Goal: Find specific page/section: Find specific page/section

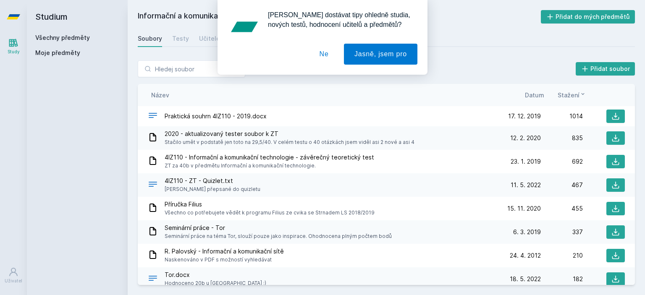
click at [324, 55] on button "Ne" at bounding box center [324, 54] width 30 height 21
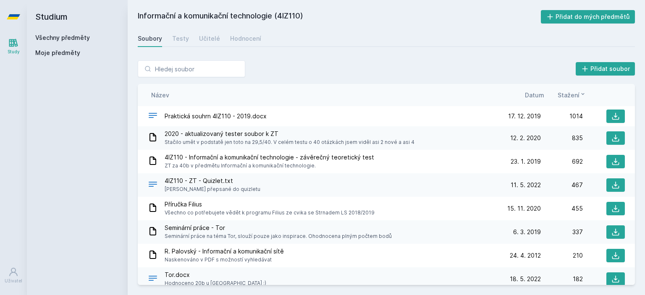
click at [58, 37] on link "Všechny předměty" at bounding box center [62, 37] width 55 height 7
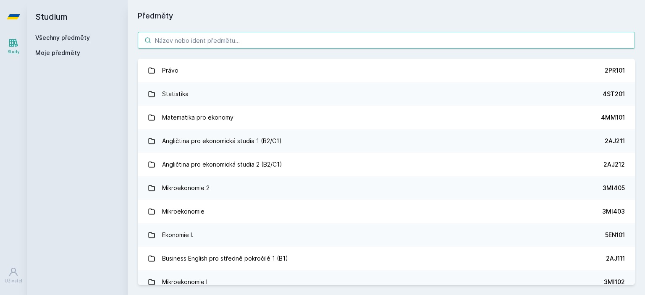
click at [210, 48] on input "search" at bounding box center [386, 40] width 497 height 17
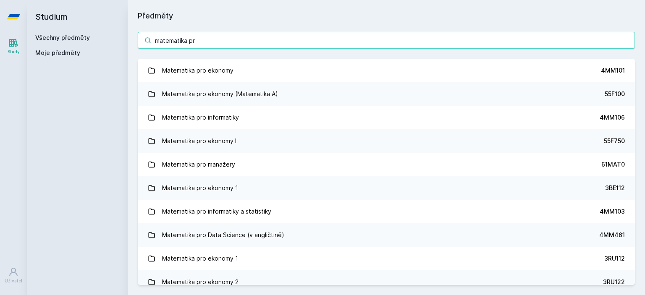
type input "matematika pro"
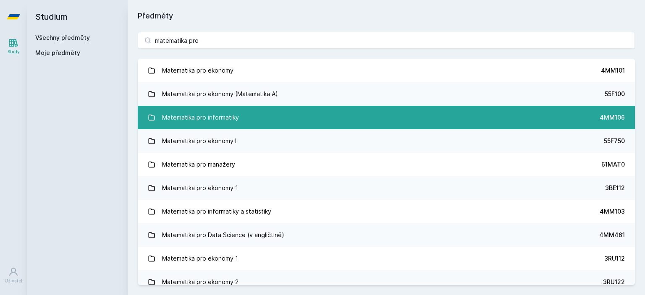
click at [212, 120] on div "Matematika pro informatiky" at bounding box center [200, 117] width 77 height 17
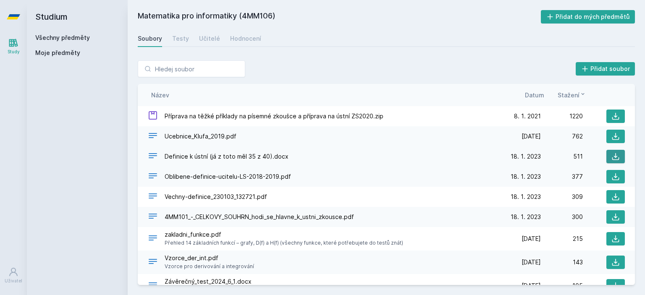
click at [611, 153] on icon at bounding box center [615, 156] width 8 height 8
click at [613, 115] on icon at bounding box center [615, 116] width 8 height 8
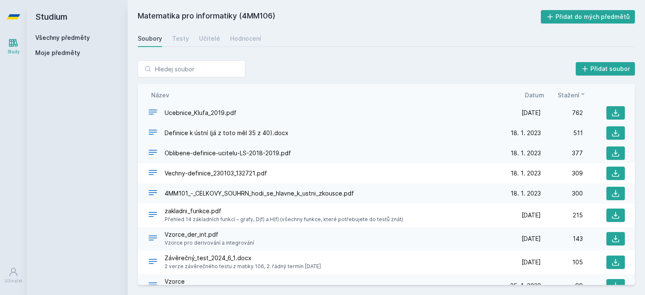
scroll to position [36, 0]
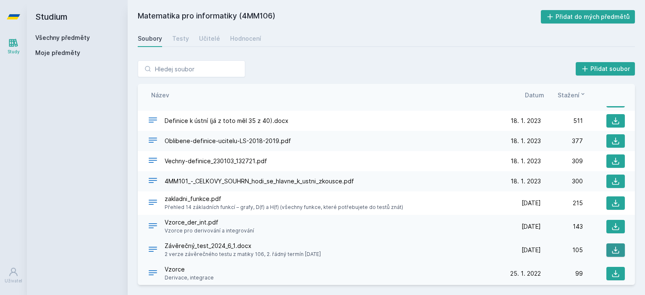
click at [612, 251] on icon at bounding box center [615, 250] width 8 height 8
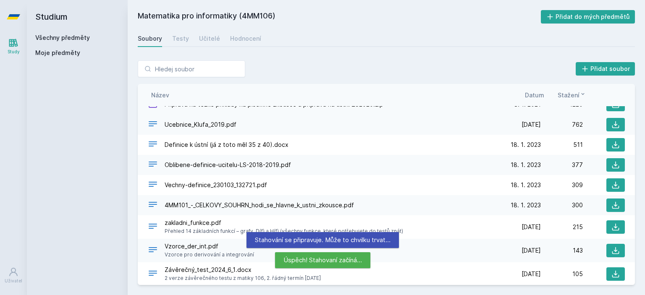
scroll to position [0, 0]
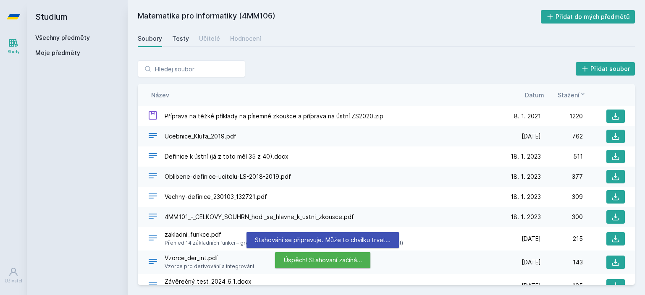
click at [184, 38] on div "Testy" at bounding box center [180, 38] width 17 height 8
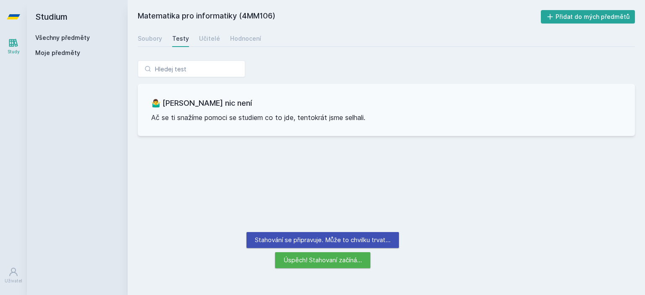
click at [180, 38] on div "Testy" at bounding box center [180, 38] width 17 height 8
